Goal: Transaction & Acquisition: Purchase product/service

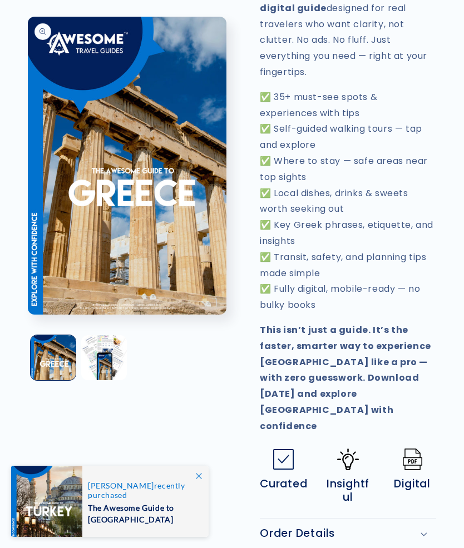
scroll to position [543, 0]
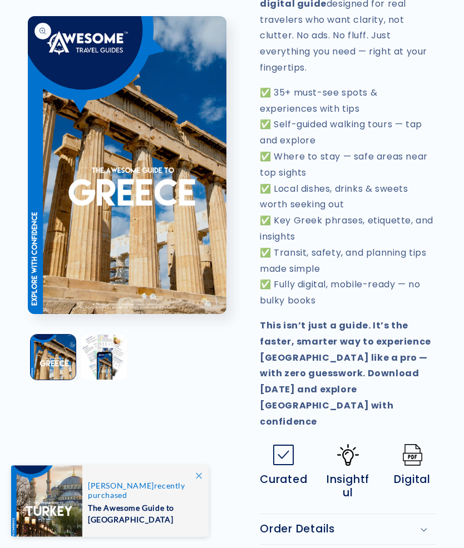
click at [409, 445] on img at bounding box center [413, 456] width 22 height 22
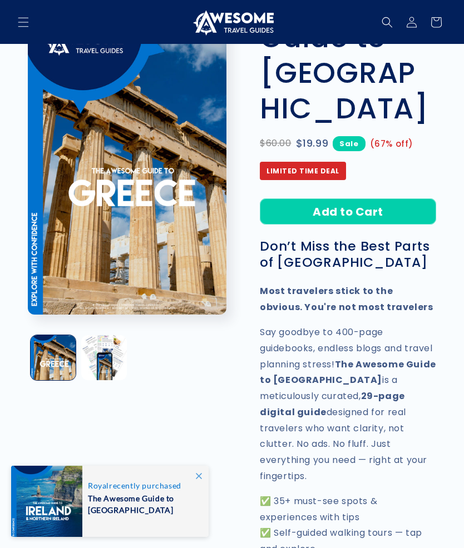
scroll to position [0, 0]
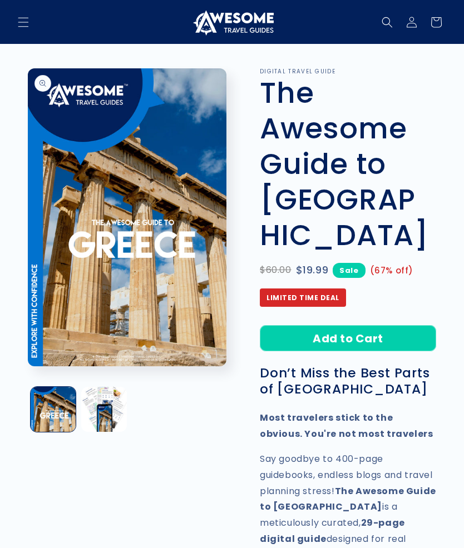
click at [339, 325] on button "Add to Cart" at bounding box center [348, 338] width 176 height 26
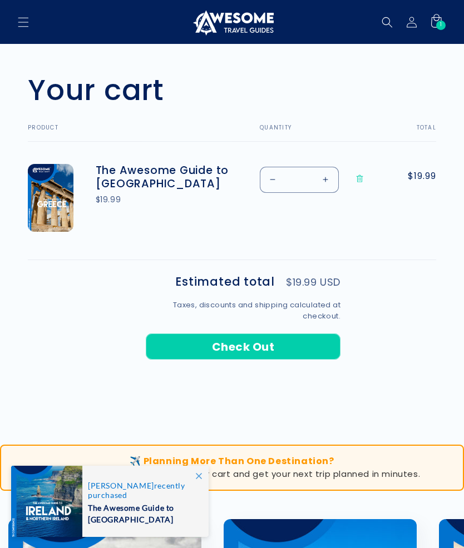
scroll to position [360, 0]
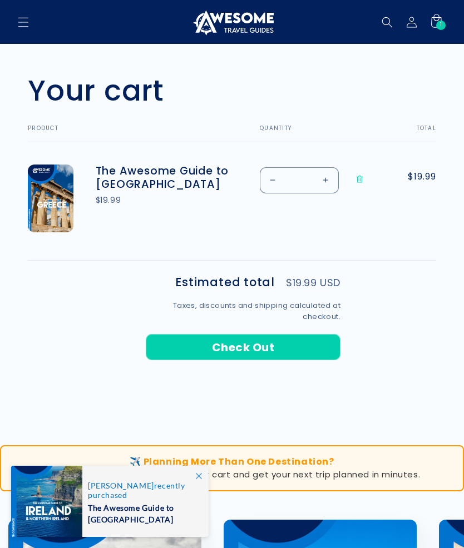
click at [25, 19] on icon "Menu" at bounding box center [23, 22] width 11 height 11
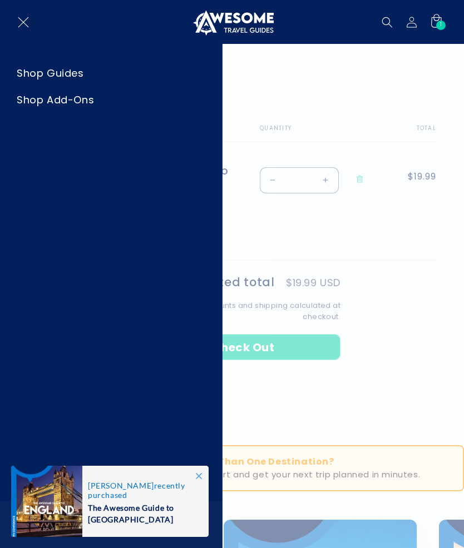
click at [56, 65] on link "Shop Guides" at bounding box center [111, 73] width 222 height 25
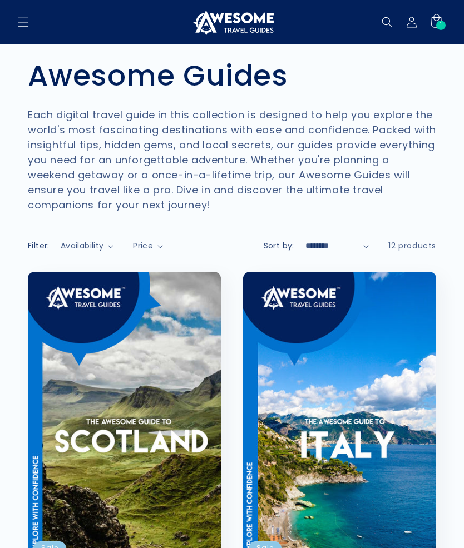
click at [390, 21] on icon "Search" at bounding box center [387, 22] width 11 height 11
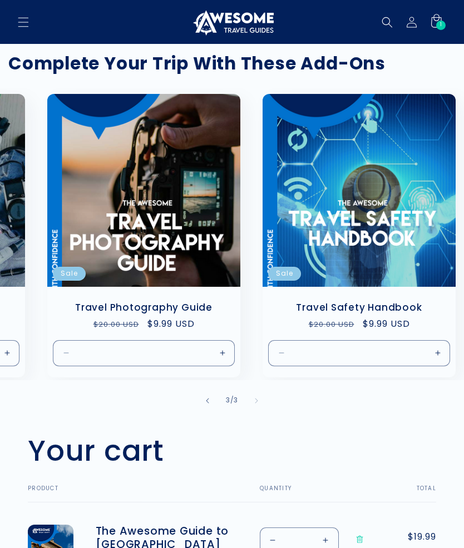
scroll to position [0, 392]
